Goal: Information Seeking & Learning: Learn about a topic

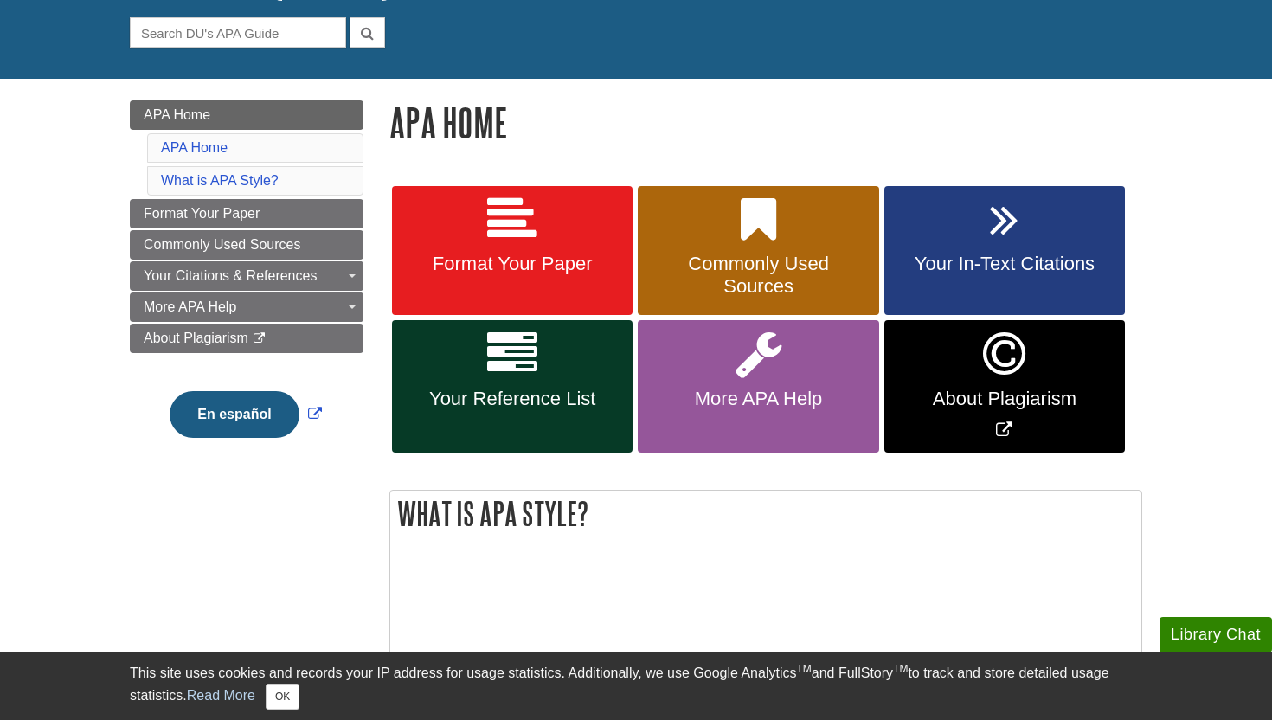
scroll to position [160, 0]
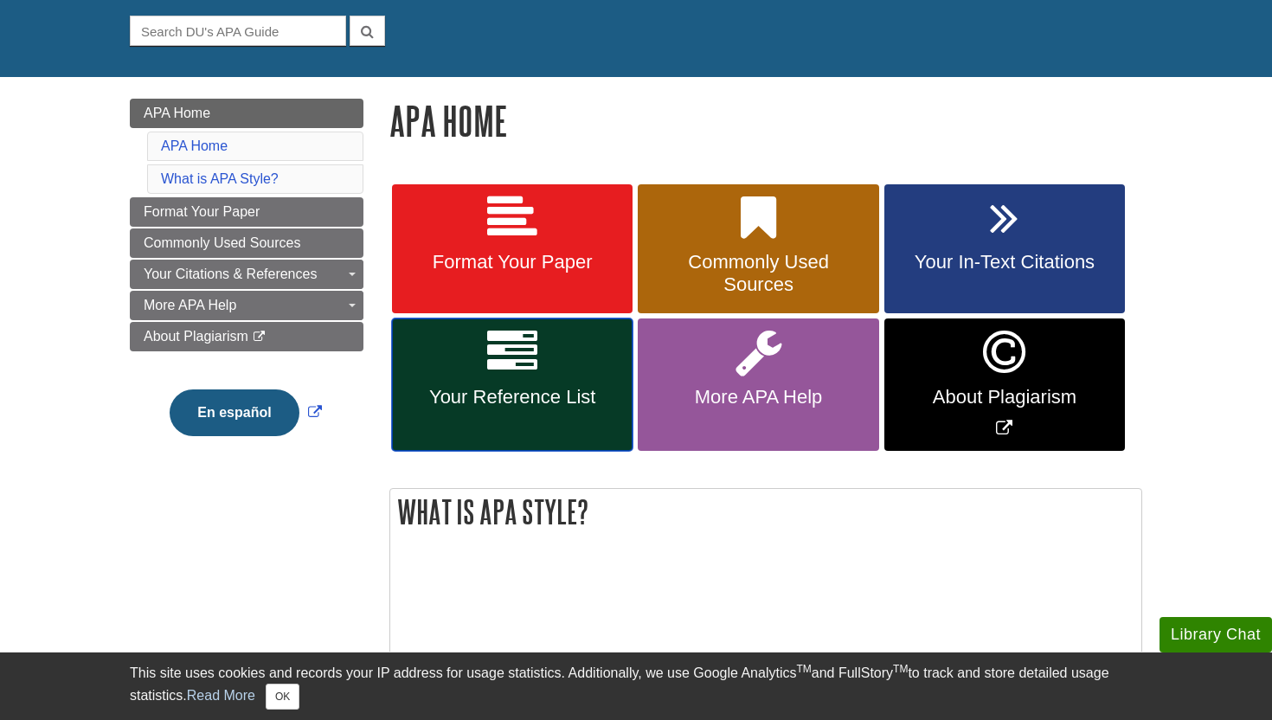
click at [549, 361] on link "Your Reference List" at bounding box center [512, 384] width 241 height 132
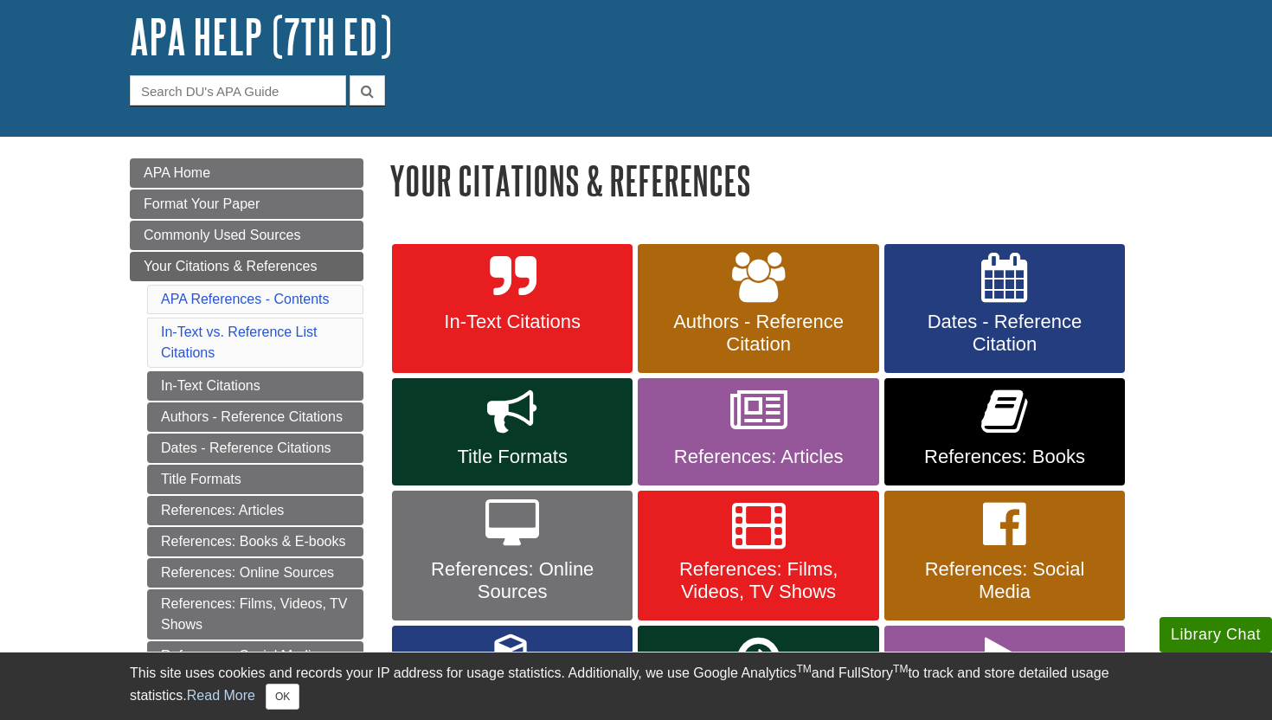
scroll to position [124, 0]
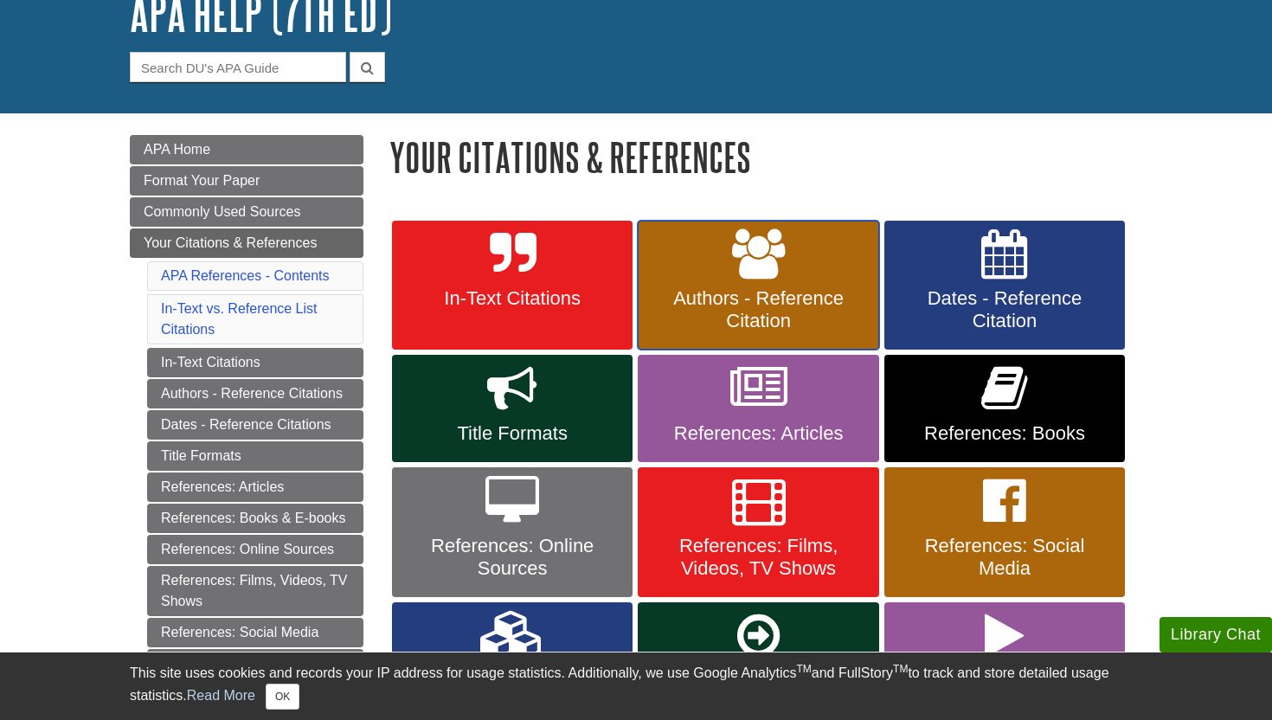
click at [739, 296] on span "Authors - Reference Citation" at bounding box center [758, 309] width 215 height 45
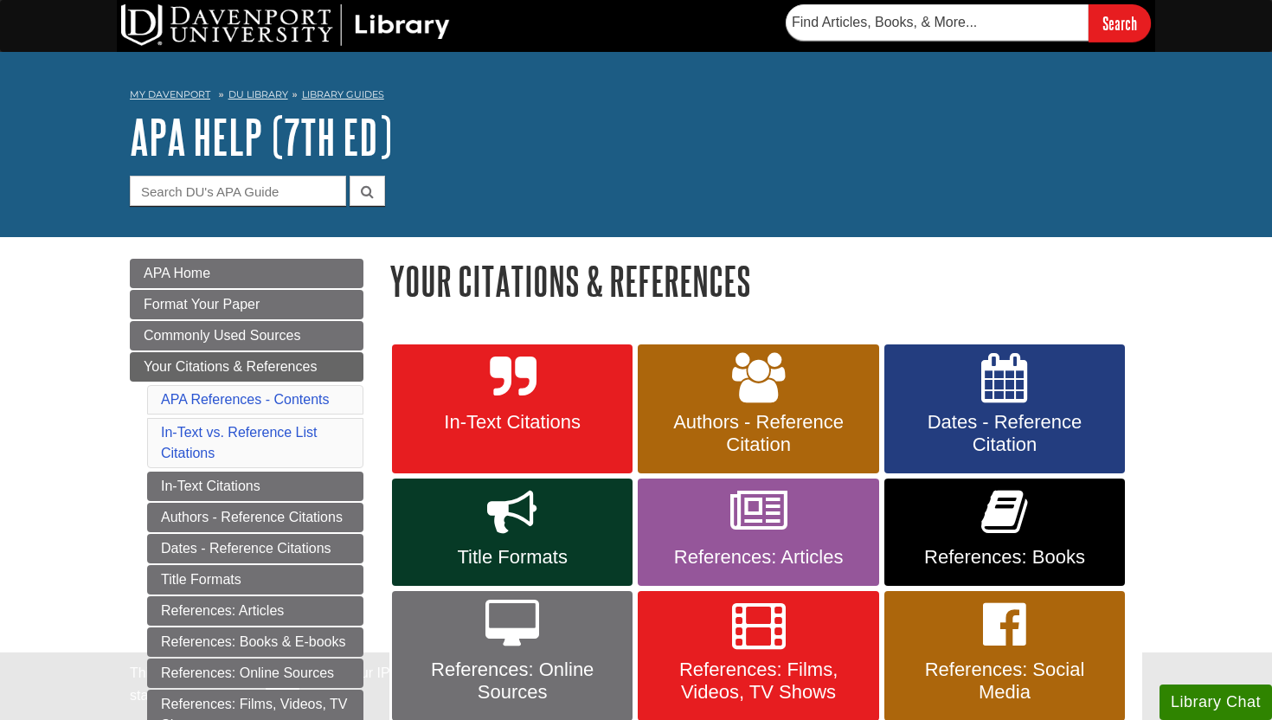
scroll to position [124, 0]
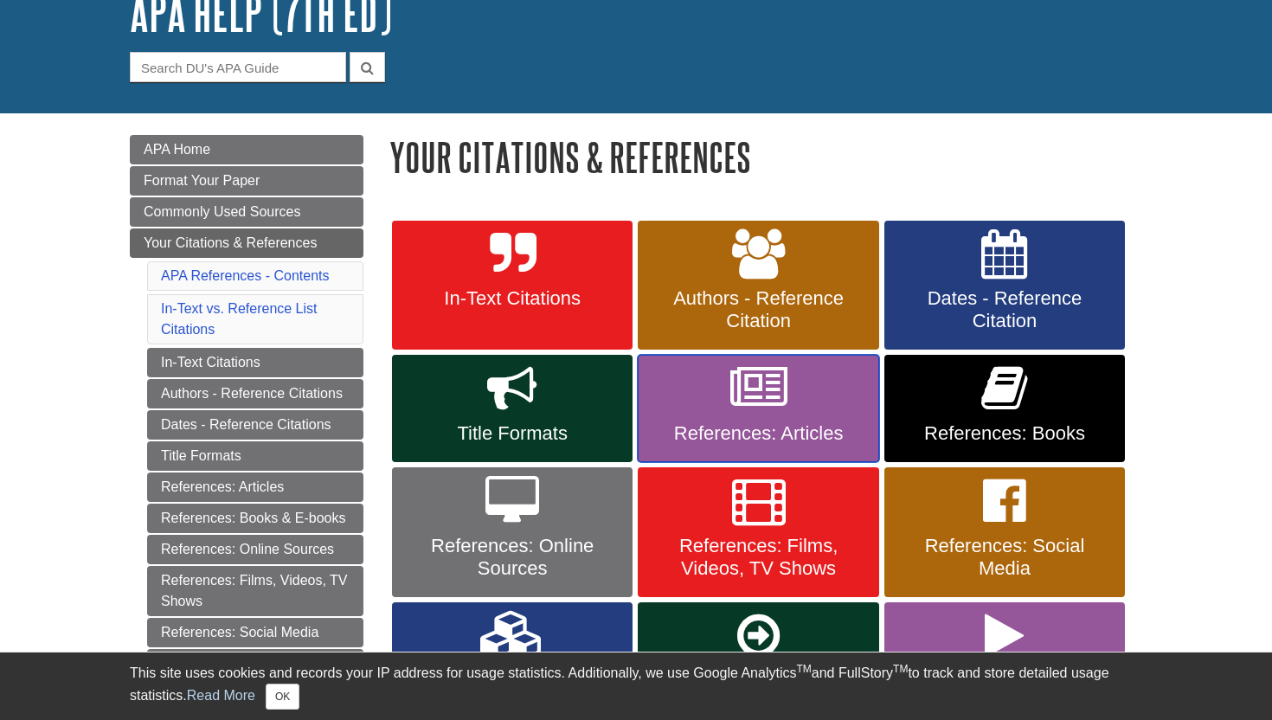
click at [779, 411] on icon at bounding box center [758, 388] width 57 height 50
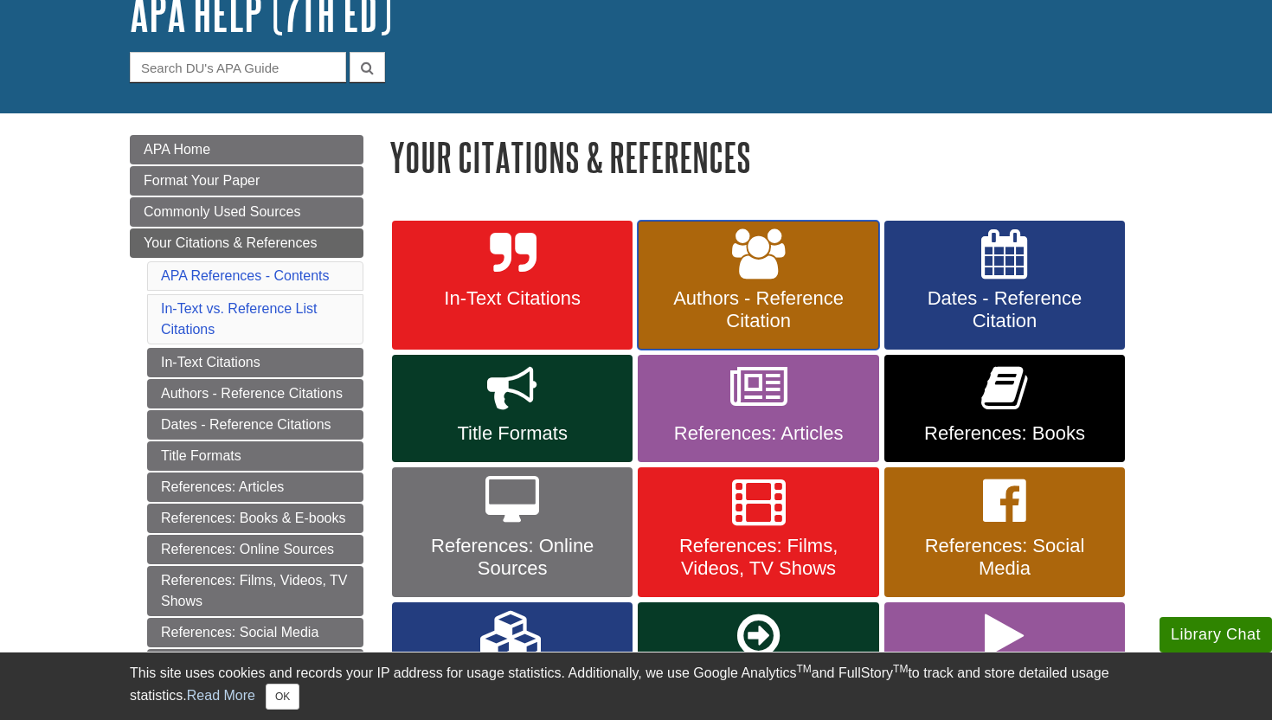
click at [709, 286] on link "Authors - Reference Citation" at bounding box center [758, 286] width 241 height 130
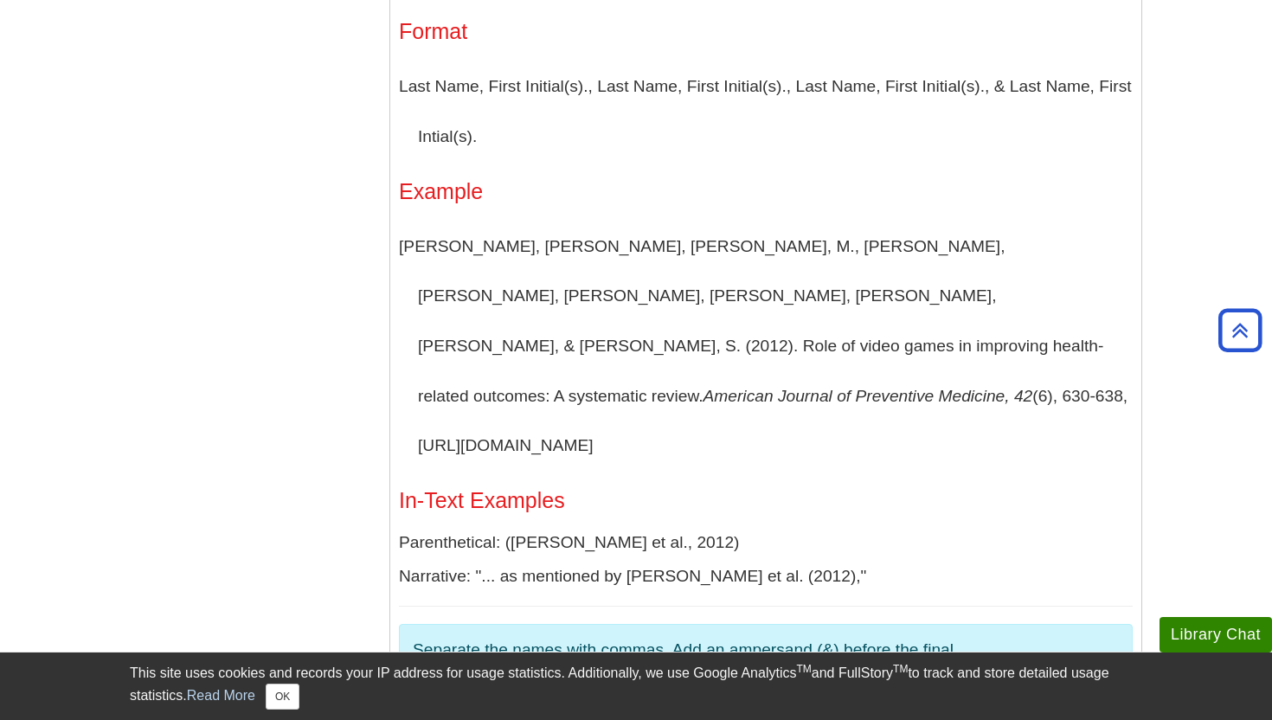
scroll to position [1708, 0]
